Goal: Check status: Check status

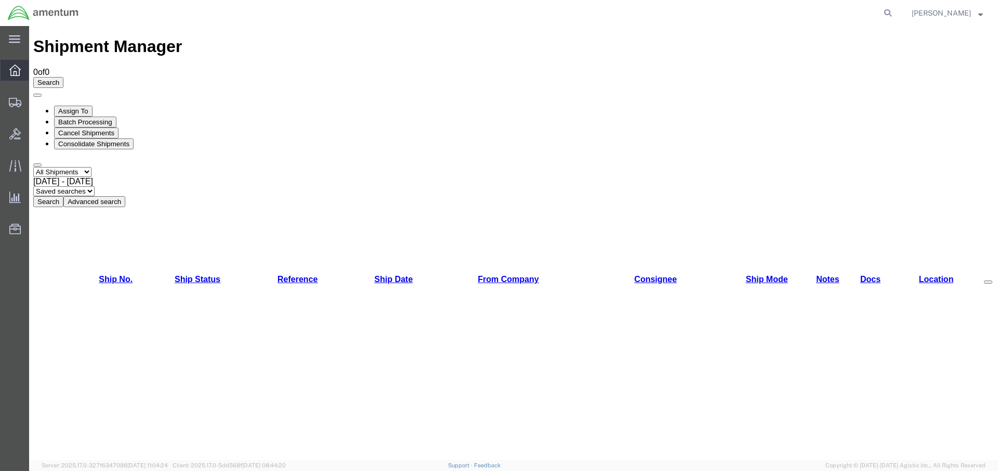
click at [17, 72] on icon at bounding box center [14, 69] width 11 height 11
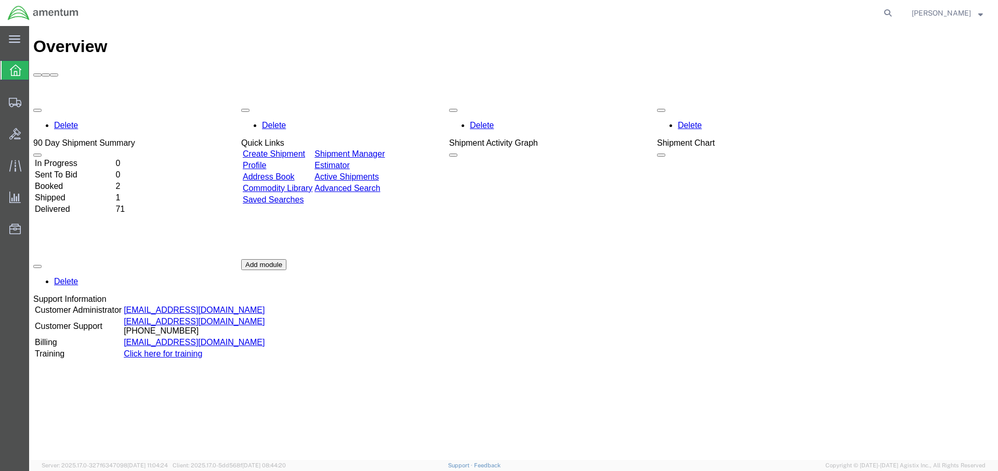
click at [72, 181] on td "Booked" at bounding box center [74, 186] width 80 height 10
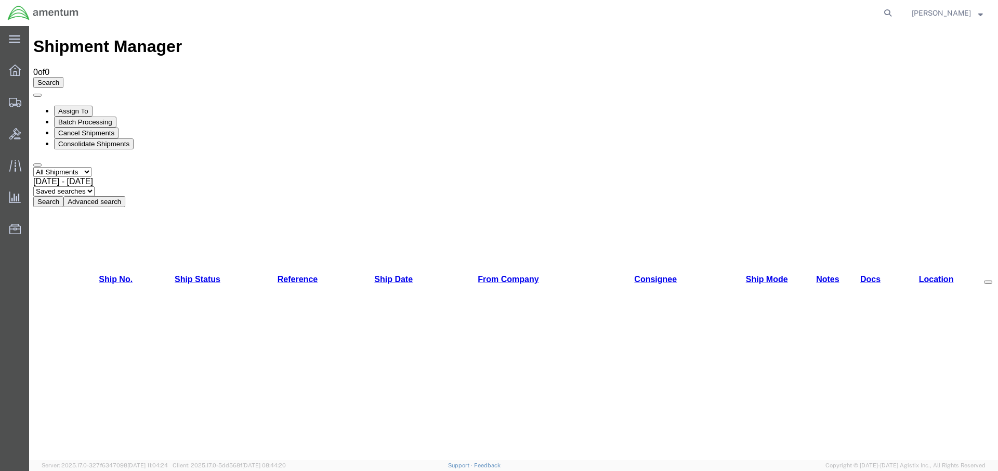
click at [93, 177] on b at bounding box center [93, 181] width 0 height 9
